Goal: Task Accomplishment & Management: Manage account settings

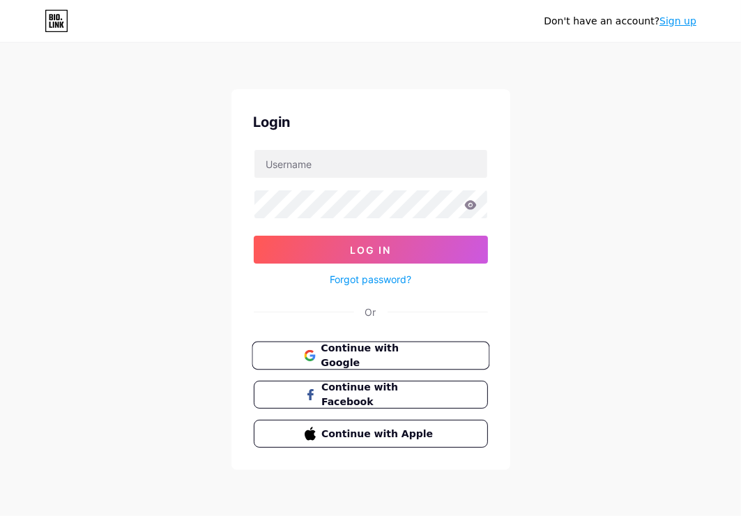
click at [393, 349] on span "Continue with Google" at bounding box center [379, 356] width 116 height 30
